Goal: Obtain resource: Obtain resource

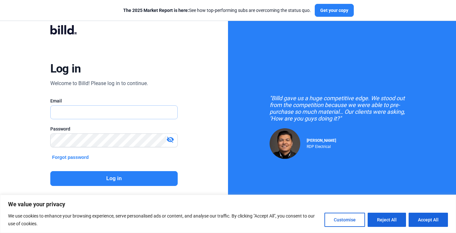
click at [75, 112] on input "text" at bounding box center [111, 112] width 120 height 13
type input "[EMAIL_ADDRESS][DOMAIN_NAME]"
click at [173, 143] on mat-icon "visibility_off" at bounding box center [171, 140] width 8 height 8
click at [108, 180] on button "Log in" at bounding box center [114, 178] width 128 height 15
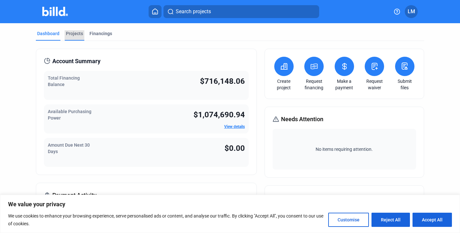
click at [73, 33] on div "Projects" at bounding box center [74, 33] width 17 height 6
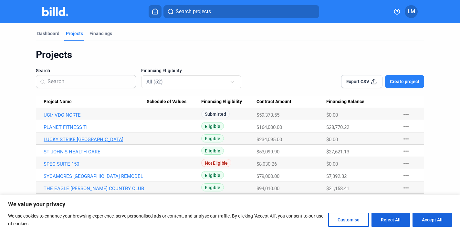
click at [100, 140] on link "LUCKY STRIKE [GEOGRAPHIC_DATA]" at bounding box center [95, 140] width 103 height 6
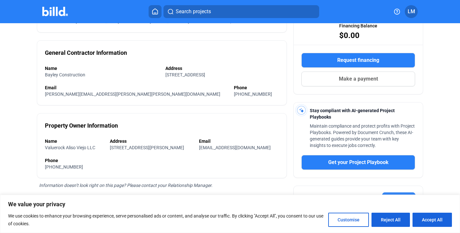
scroll to position [132, 0]
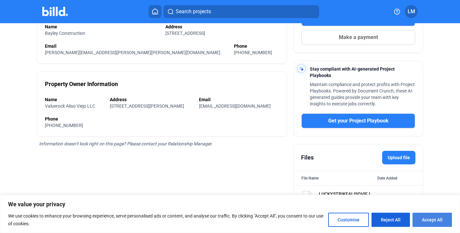
click at [424, 214] on button "Accept All" at bounding box center [431, 220] width 39 height 14
checkbox input "true"
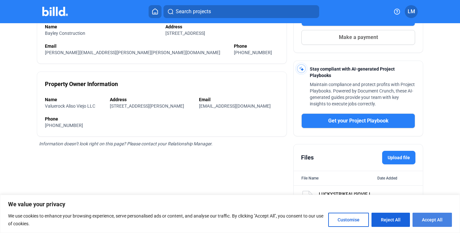
checkbox input "true"
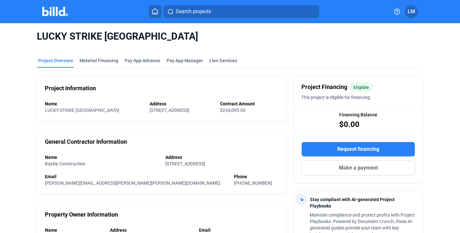
scroll to position [0, 0]
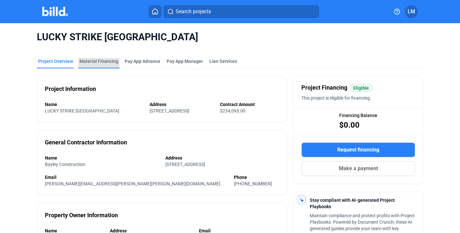
click at [97, 59] on div "Material Financing" at bounding box center [98, 61] width 39 height 6
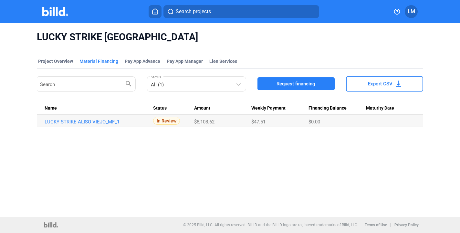
click at [106, 123] on link "LUCKY STRIKE ALISO VIEJO_MF_1" at bounding box center [96, 122] width 103 height 6
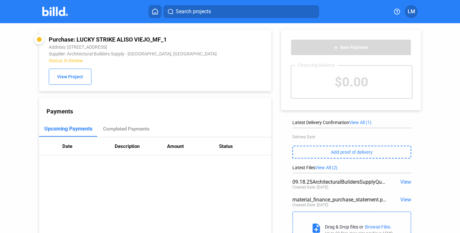
scroll to position [32, 0]
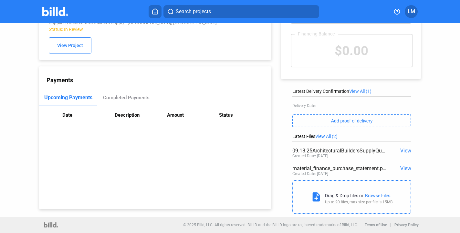
click at [401, 153] on span "View" at bounding box center [405, 151] width 11 height 6
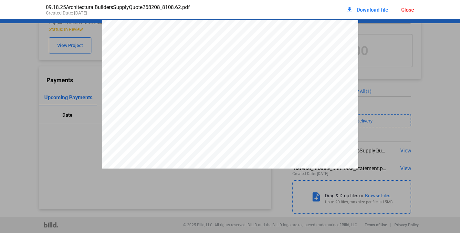
scroll to position [3, 0]
click at [400, 10] on div "download Download file Close" at bounding box center [379, 10] width 68 height 14
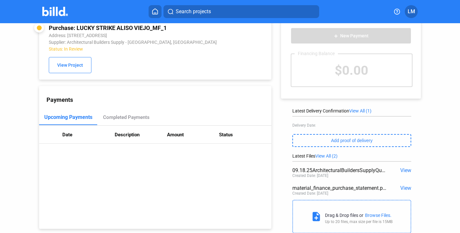
scroll to position [0, 0]
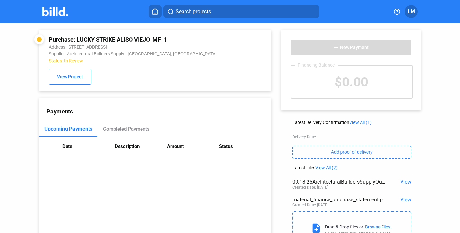
click at [400, 182] on span "View" at bounding box center [405, 182] width 11 height 6
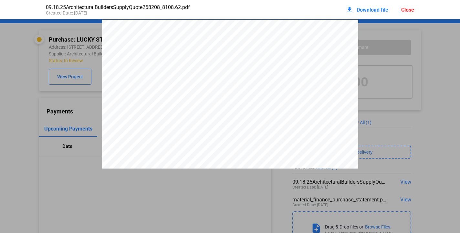
scroll to position [3, 0]
